Goal: Task Accomplishment & Management: Complete application form

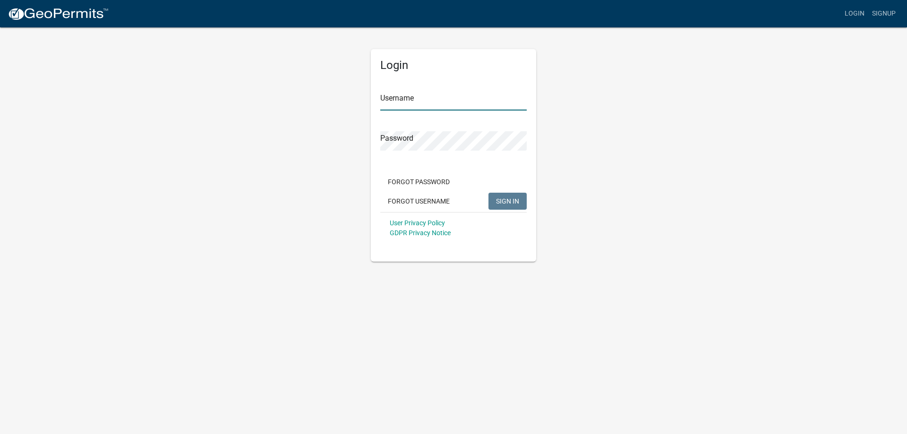
type input "janderson167"
click at [469, 162] on form "Username janderson167 Password Forgot Password Forgot Username SIGN IN User Pri…" at bounding box center [453, 161] width 146 height 166
click at [502, 198] on span "SIGN IN" at bounding box center [507, 201] width 23 height 8
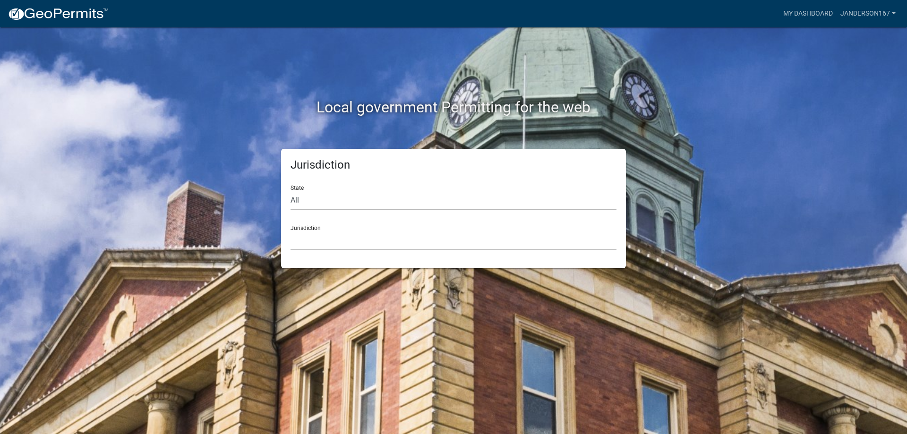
click at [335, 198] on select "All [US_STATE] [US_STATE] [US_STATE] [US_STATE] [US_STATE] [US_STATE] [US_STATE…" at bounding box center [454, 200] width 326 height 19
select select "[US_STATE]"
click at [291, 191] on select "All [US_STATE] [US_STATE] [US_STATE] [US_STATE] [US_STATE] [US_STATE] [US_STATE…" at bounding box center [454, 200] width 326 height 19
click at [329, 228] on div "Jurisdiction [GEOGRAPHIC_DATA], [US_STATE] [GEOGRAPHIC_DATA], [US_STATE] [GEOGR…" at bounding box center [454, 234] width 326 height 33
click at [310, 240] on select "[GEOGRAPHIC_DATA], [US_STATE] [GEOGRAPHIC_DATA], [US_STATE] [GEOGRAPHIC_DATA], …" at bounding box center [454, 240] width 326 height 19
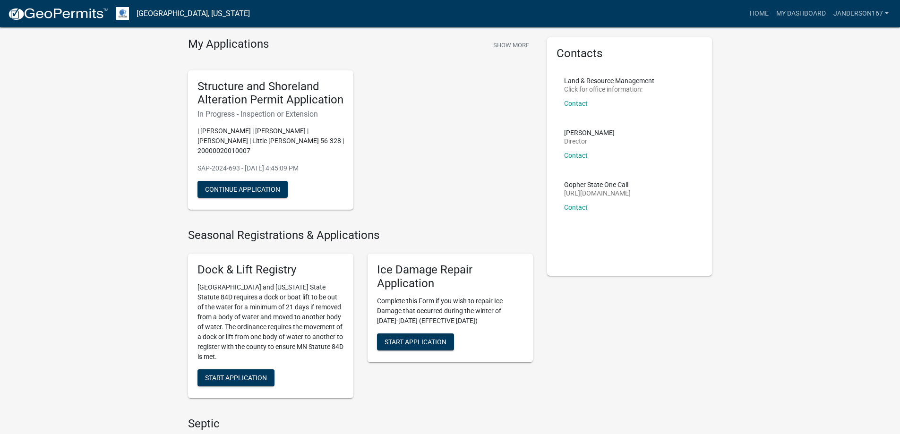
scroll to position [47, 0]
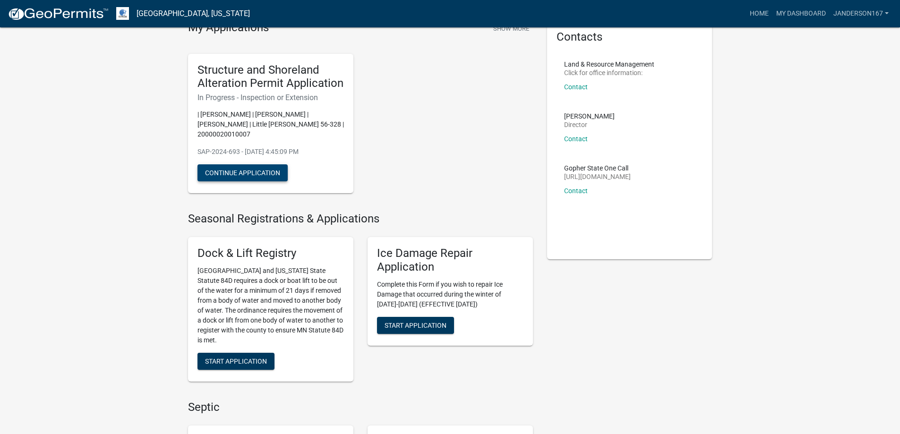
click at [256, 173] on button "Continue Application" at bounding box center [242, 172] width 90 height 17
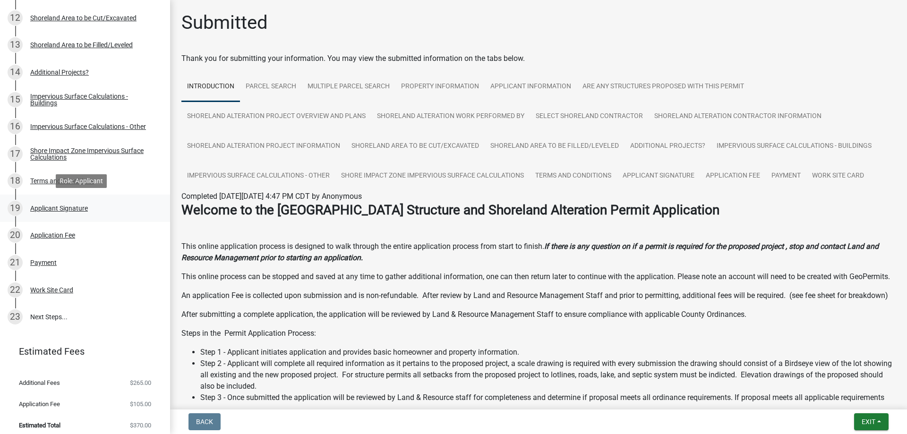
scroll to position [478, 0]
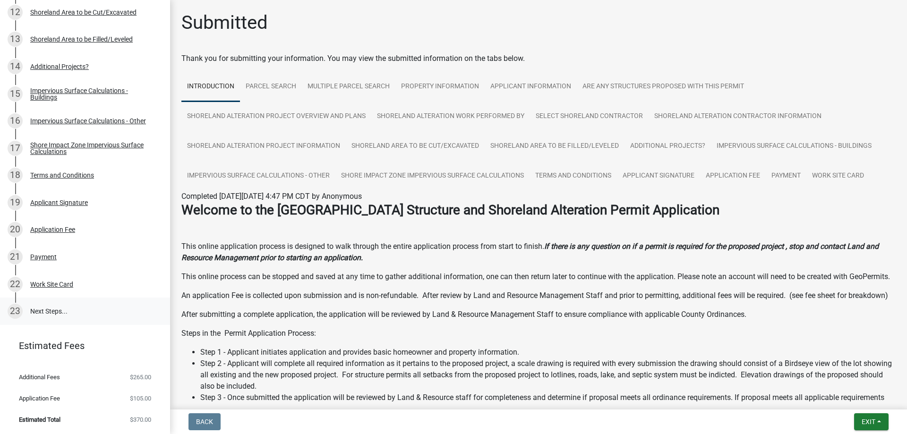
click at [52, 310] on link "23 Next Steps..." at bounding box center [85, 311] width 170 height 27
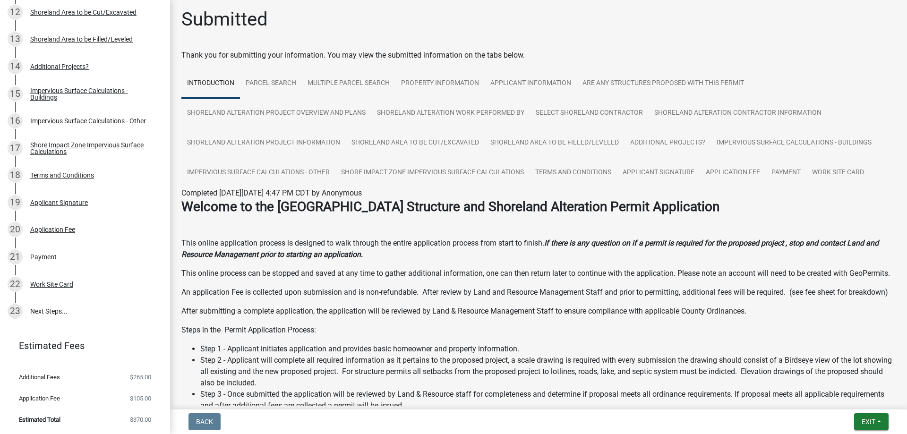
scroll to position [0, 0]
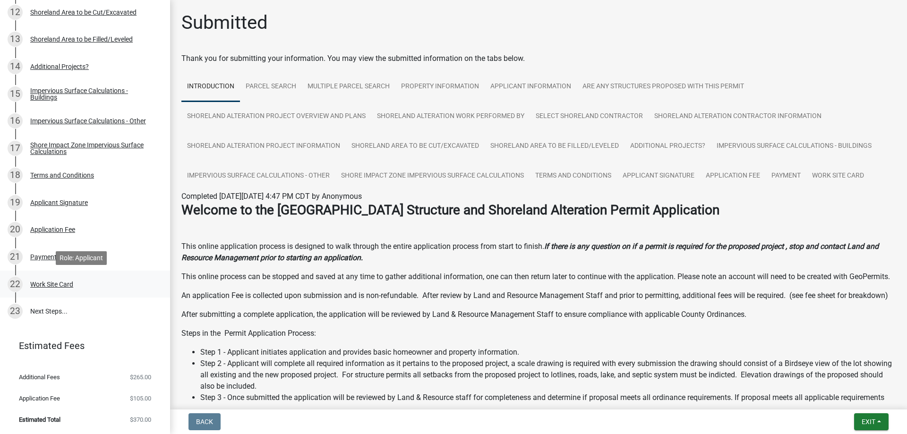
click at [55, 283] on div "Work Site Card" at bounding box center [51, 284] width 43 height 7
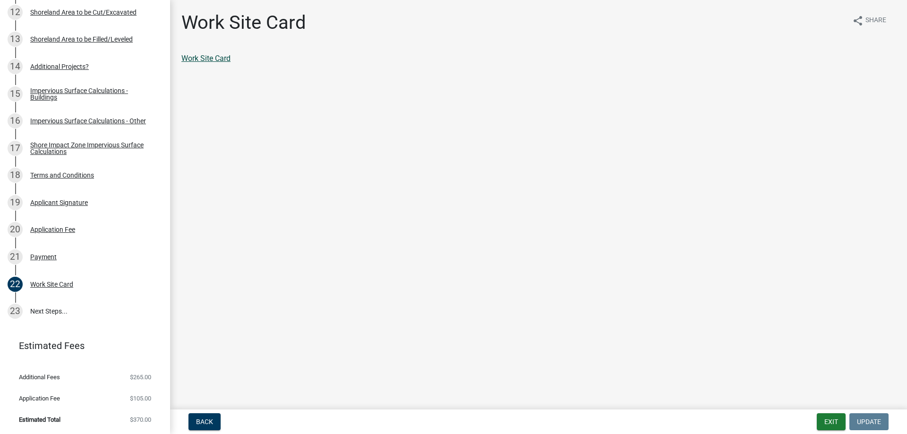
click at [206, 57] on link "Work Site Card" at bounding box center [205, 58] width 49 height 9
click at [54, 310] on link "23 Next Steps..." at bounding box center [85, 311] width 170 height 27
click at [53, 311] on link "23 Next Steps..." at bounding box center [85, 311] width 170 height 27
click at [195, 417] on button "Back" at bounding box center [205, 421] width 32 height 17
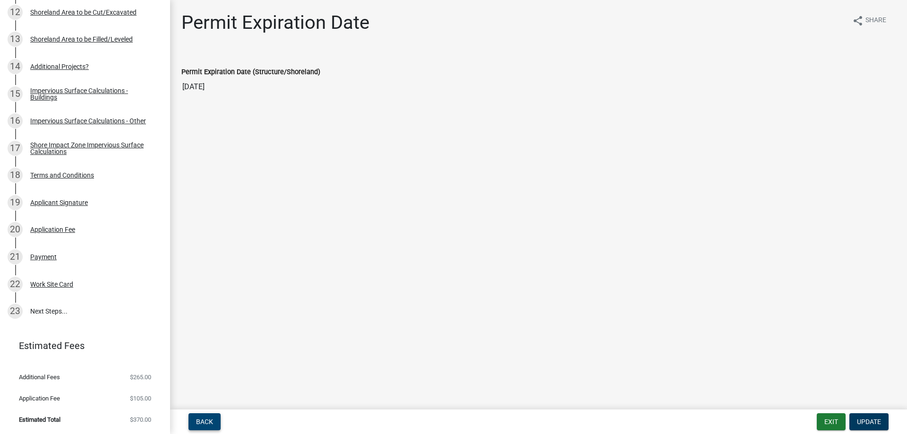
click at [211, 418] on span "Back" at bounding box center [204, 422] width 17 height 8
click at [863, 421] on span "Update" at bounding box center [869, 422] width 24 height 8
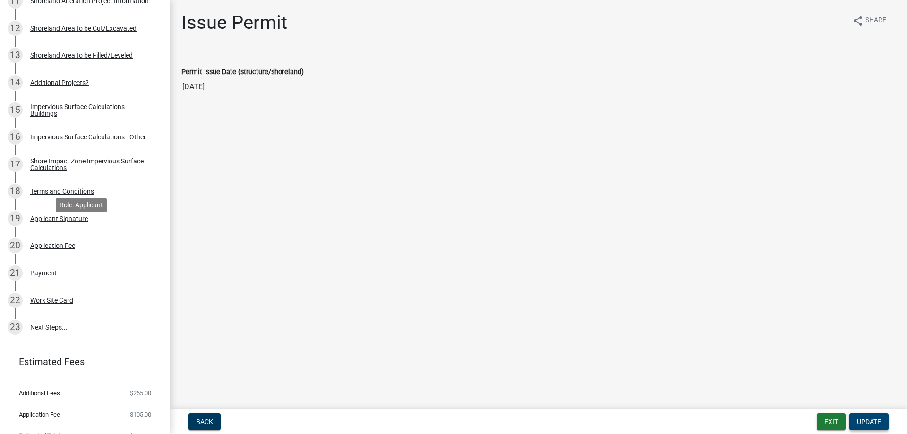
scroll to position [478, 0]
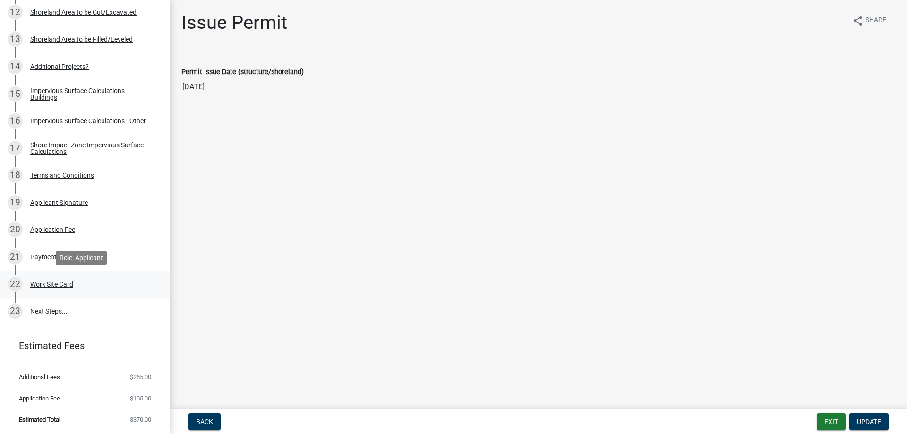
click at [52, 287] on div "Work Site Card" at bounding box center [51, 284] width 43 height 7
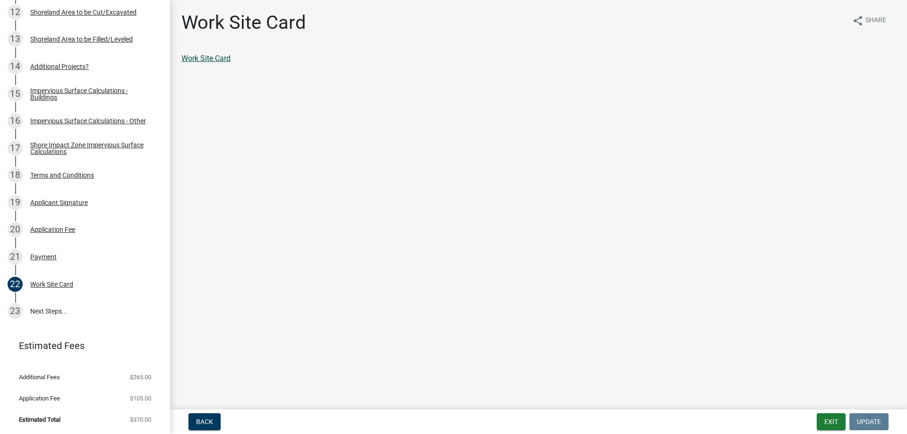
click at [195, 59] on link "Work Site Card" at bounding box center [205, 58] width 49 height 9
